Goal: Check status: Check status

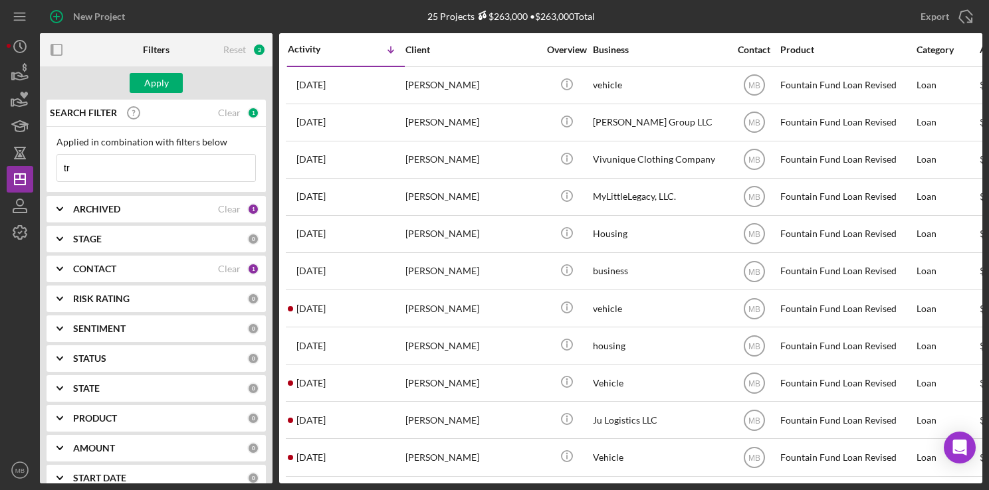
type input "t"
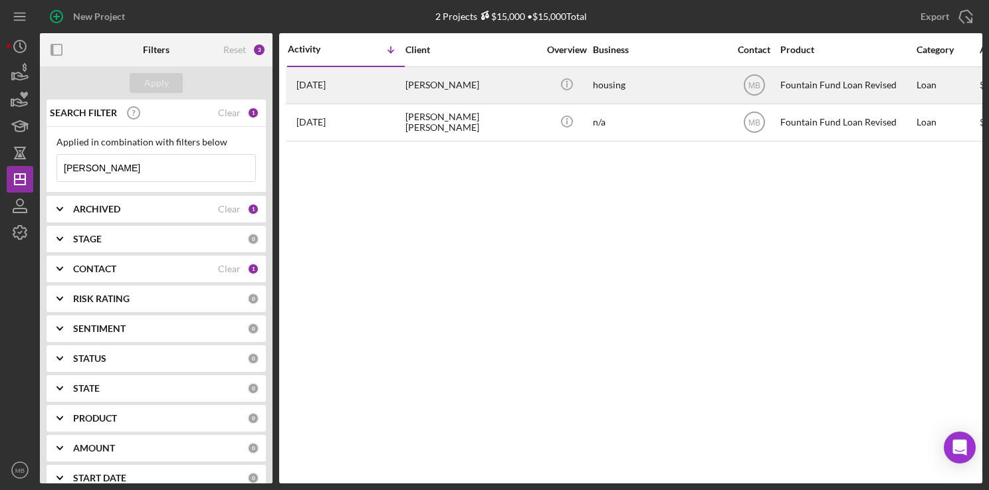
type input "[PERSON_NAME]"
click at [364, 78] on div "[DATE] [PERSON_NAME]" at bounding box center [346, 85] width 116 height 35
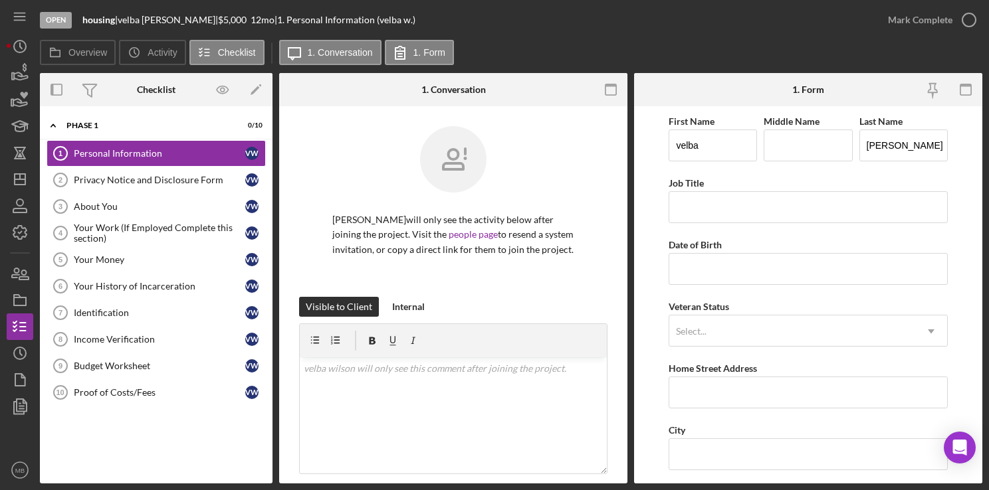
click at [0, 21] on html "Open housing | [PERSON_NAME] | $5,000 $5,000 12 mo | 1. Personal Information (v…" at bounding box center [494, 245] width 989 height 490
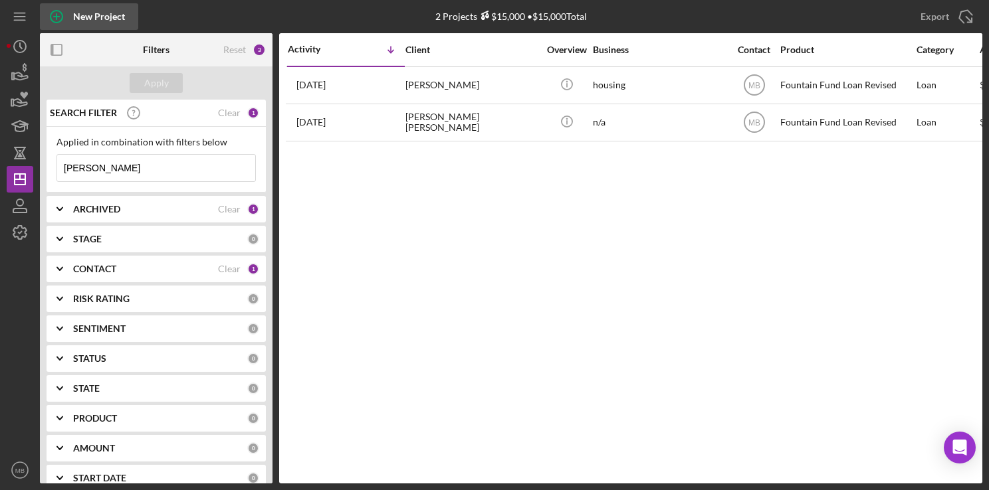
click at [60, 13] on circle "button" at bounding box center [56, 17] width 12 height 12
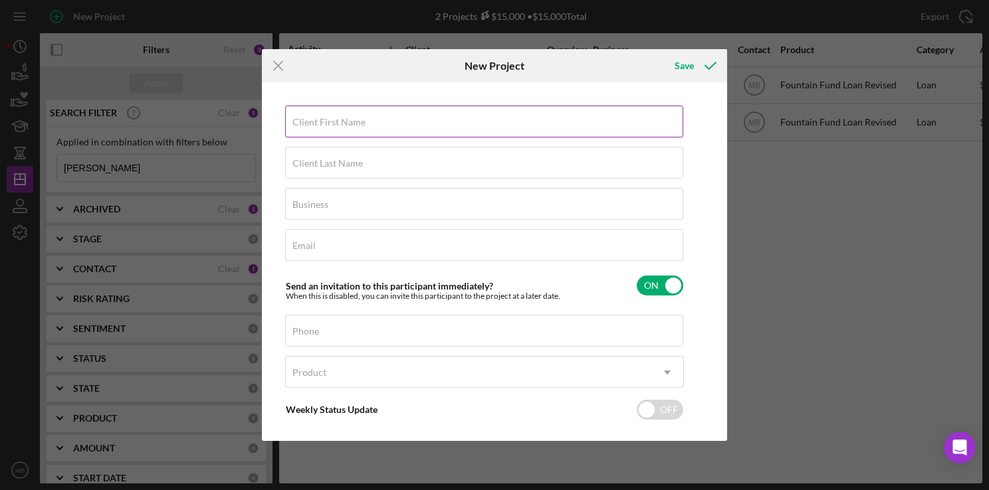
click at [534, 127] on div "Client First Name Required" at bounding box center [484, 122] width 399 height 33
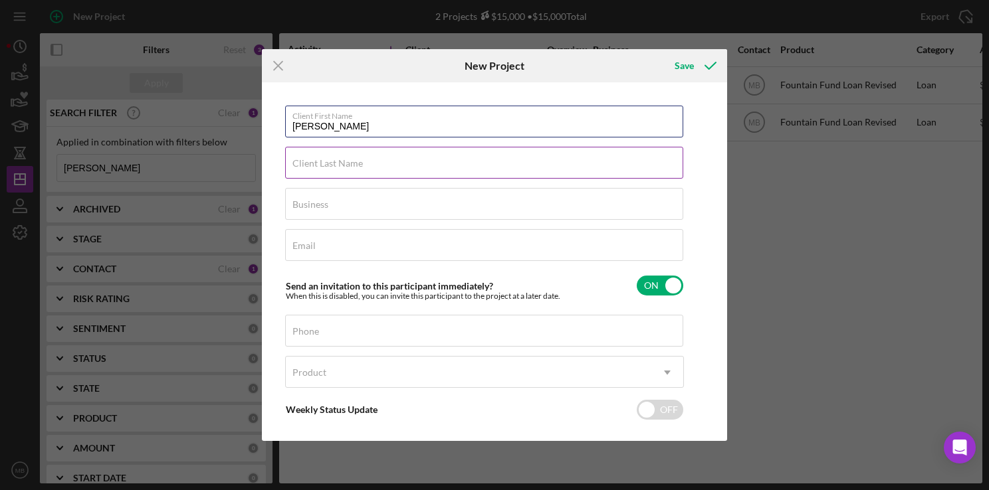
type input "[PERSON_NAME]"
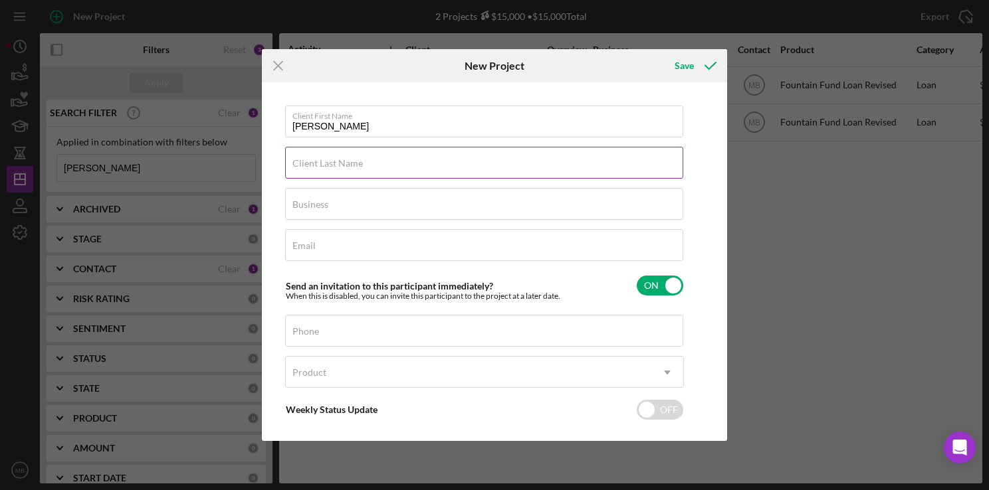
click at [619, 172] on input "Client Last Name" at bounding box center [484, 163] width 398 height 32
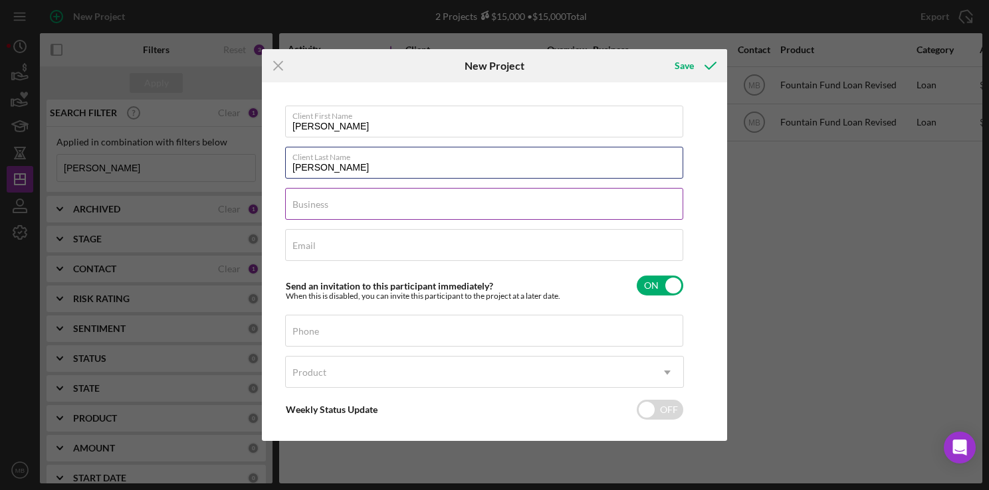
type input "[PERSON_NAME]"
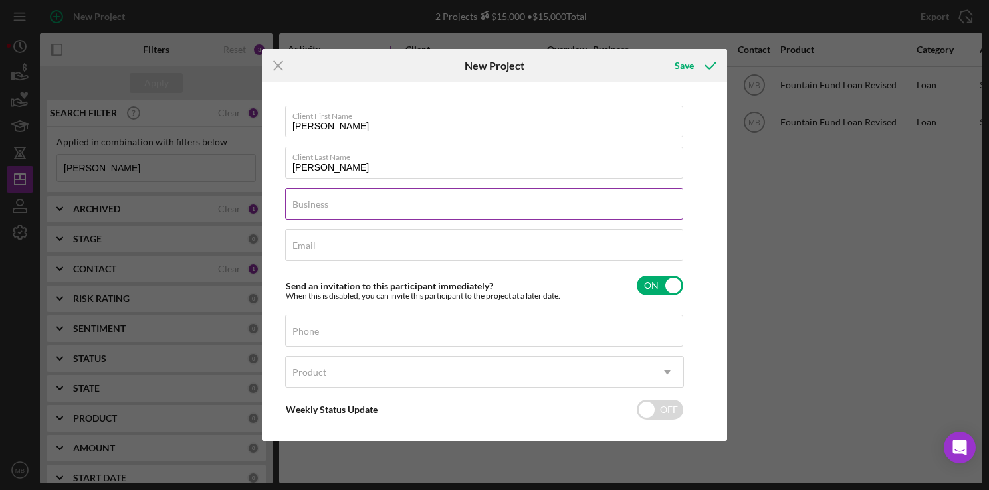
click at [601, 213] on input "Business" at bounding box center [484, 204] width 398 height 32
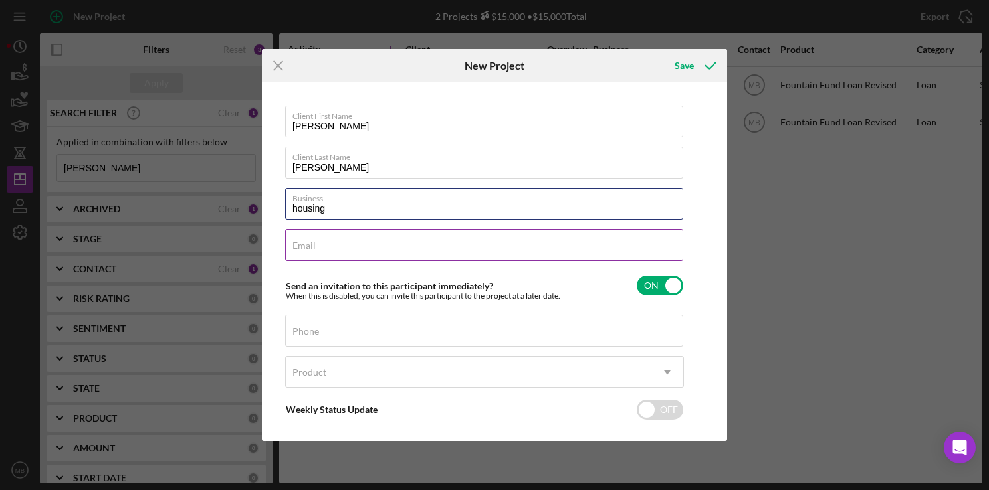
type input "housing"
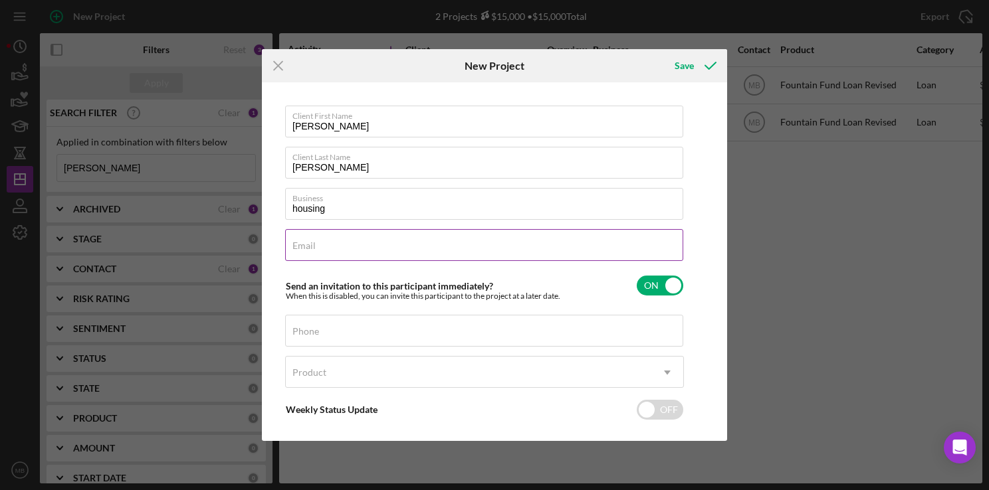
click at [593, 252] on input "Email" at bounding box center [484, 245] width 398 height 32
type input "[EMAIL_ADDRESS][DOMAIN_NAME]"
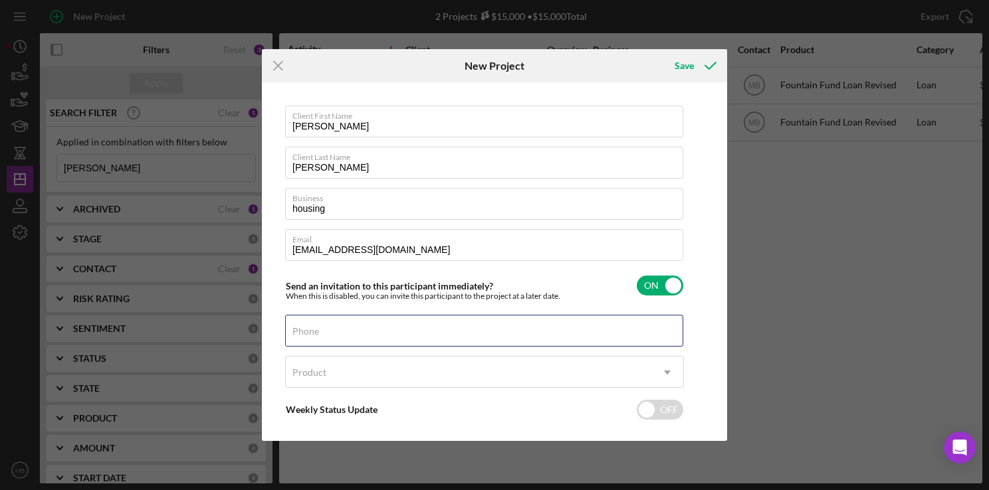
type input "[PHONE_NUMBER]"
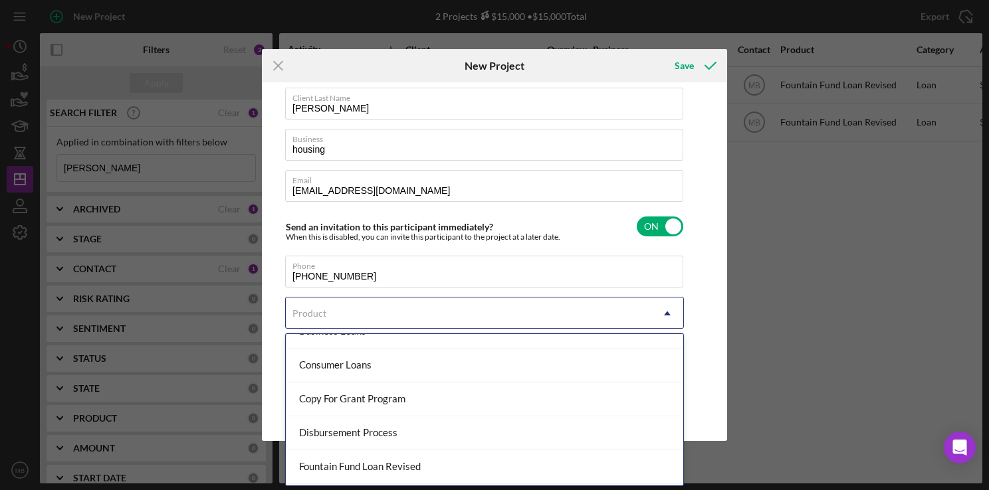
scroll to position [118, 0]
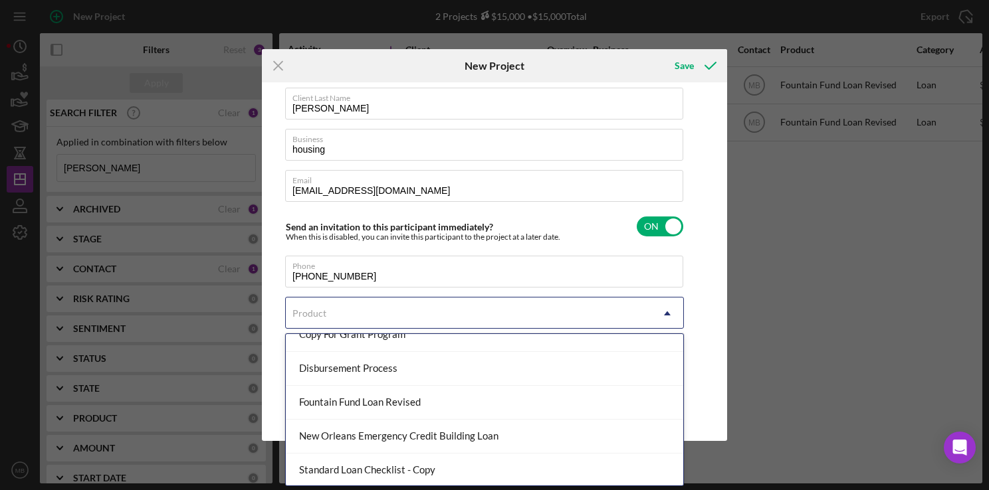
click at [444, 405] on div "Fountain Fund Loan Revised" at bounding box center [484, 403] width 397 height 34
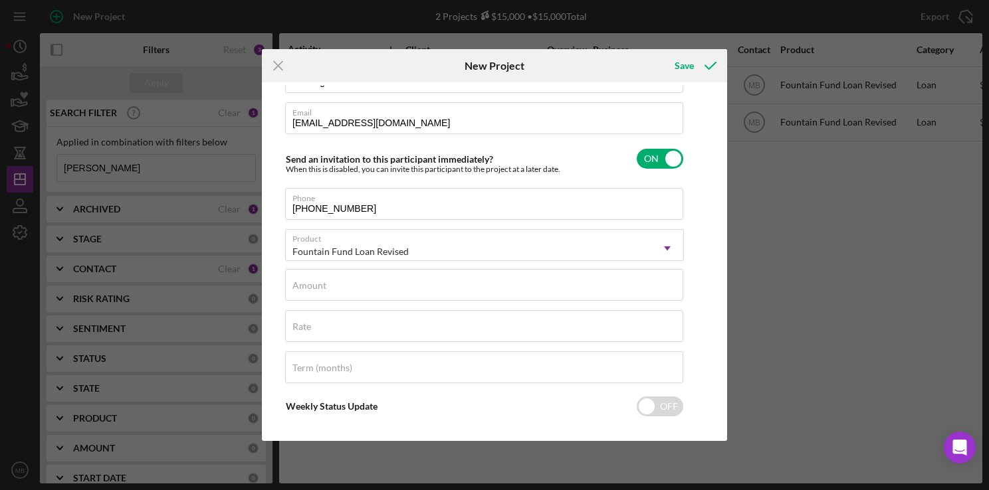
scroll to position [136, 0]
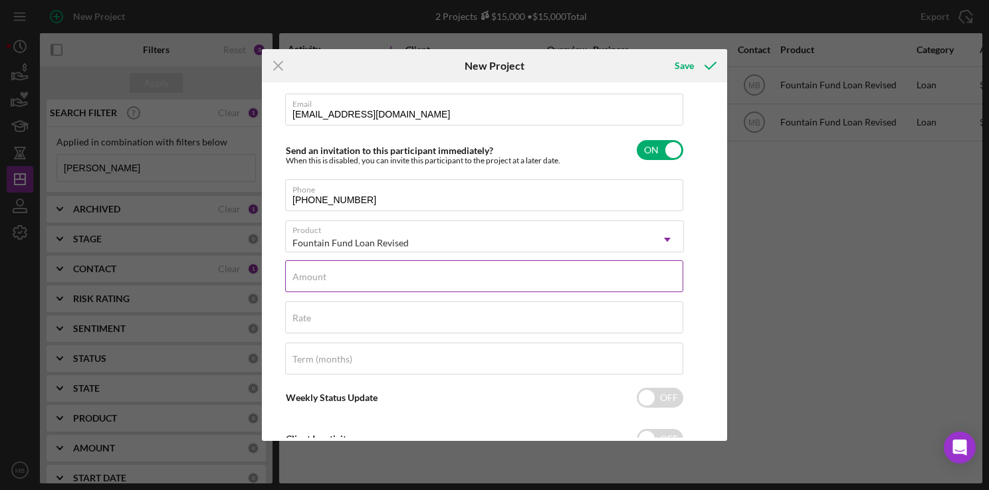
click at [522, 284] on input "Amount" at bounding box center [484, 276] width 398 height 32
click at [275, 62] on line at bounding box center [278, 65] width 9 height 9
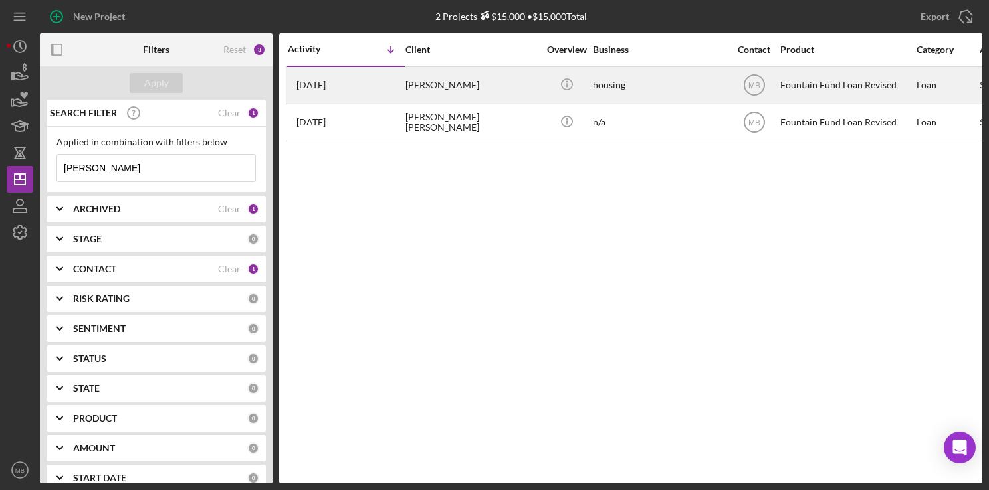
click at [393, 92] on div "[DATE] [PERSON_NAME]" at bounding box center [346, 85] width 116 height 35
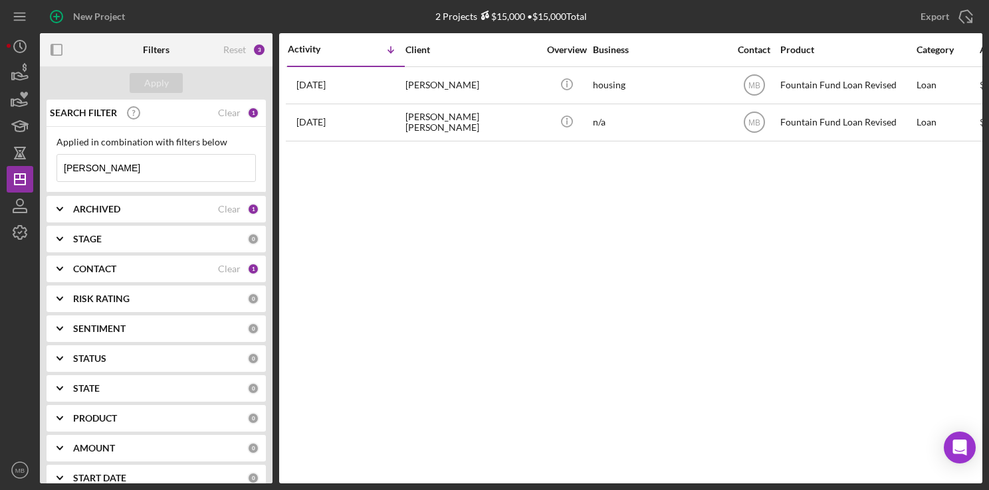
click at [105, 171] on input "[PERSON_NAME]" at bounding box center [156, 168] width 198 height 27
type input "w"
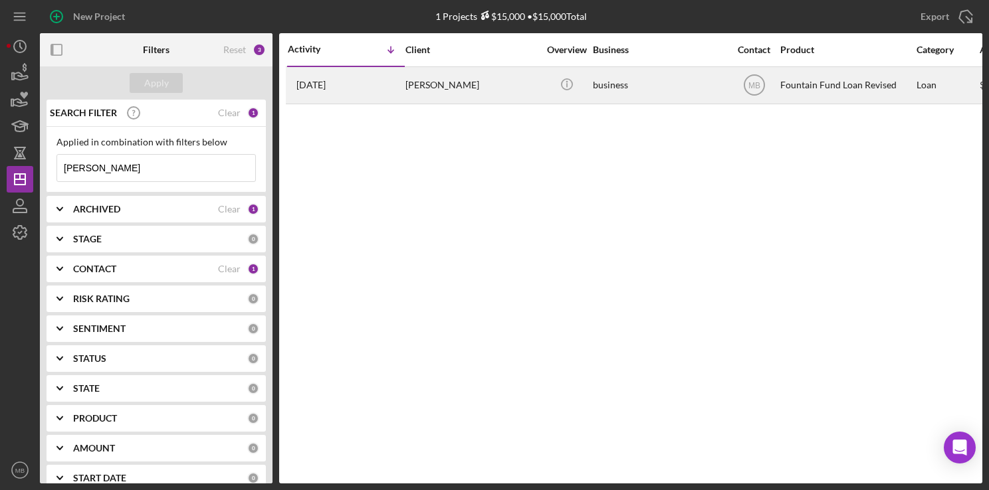
type input "[PERSON_NAME]"
click at [480, 87] on div "[PERSON_NAME]" at bounding box center [471, 85] width 133 height 35
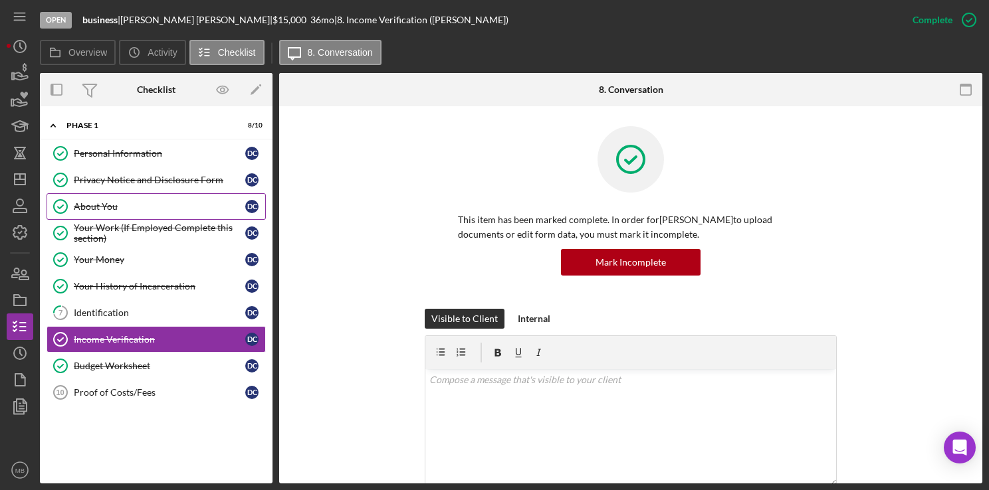
click at [178, 199] on link "About You About You D C" at bounding box center [156, 206] width 219 height 27
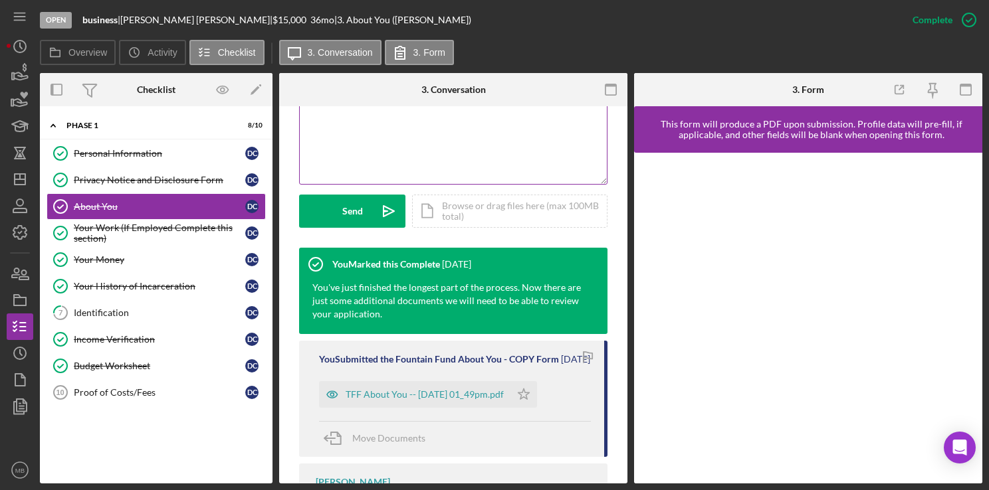
scroll to position [317, 0]
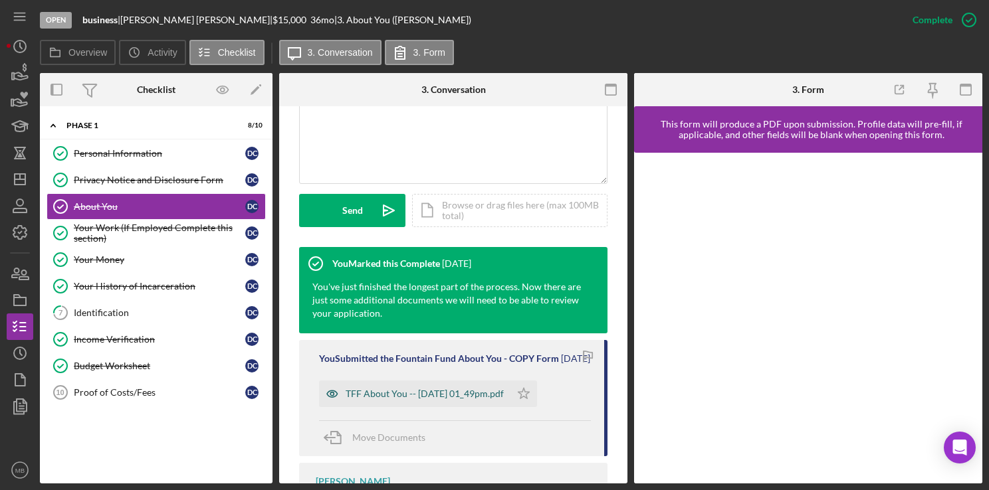
click at [427, 399] on div "TFF About You -- [DATE] 01_49pm.pdf" at bounding box center [424, 394] width 158 height 11
